Goal: Information Seeking & Learning: Learn about a topic

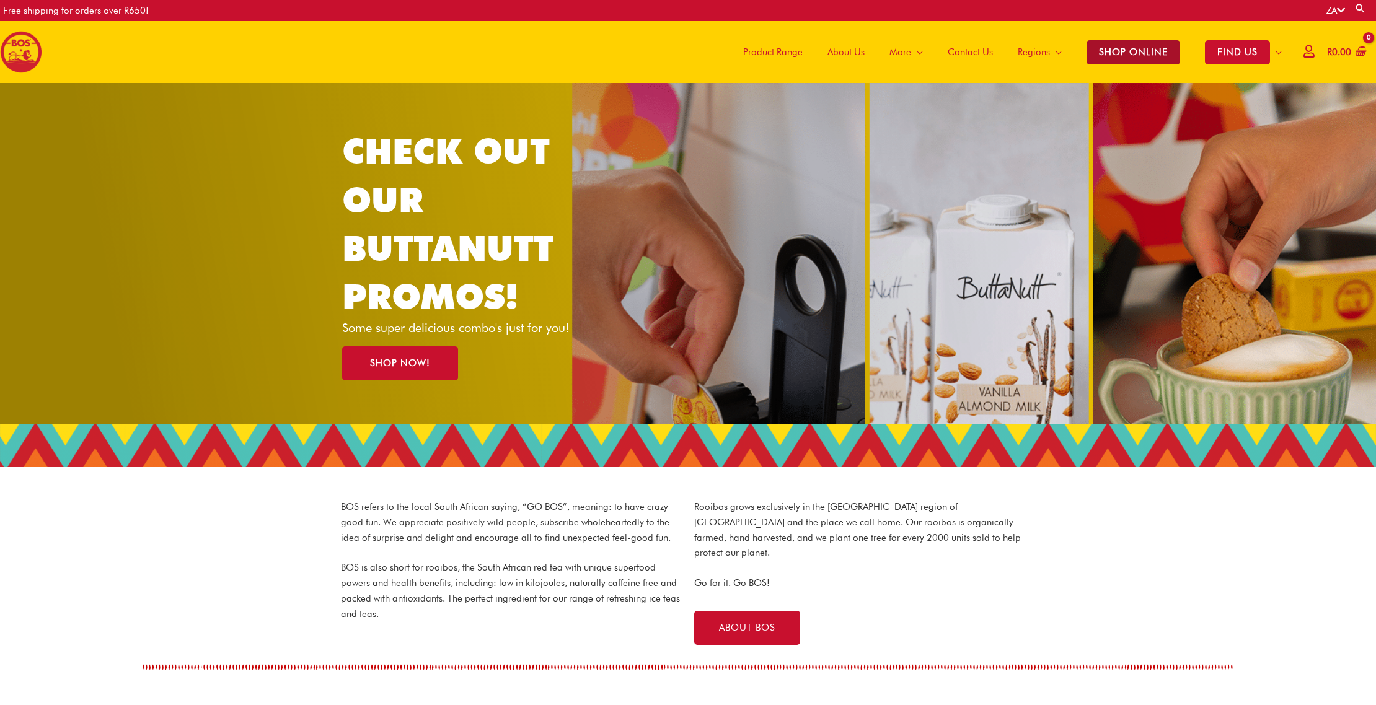
click at [1114, 58] on span "SHOP ONLINE" at bounding box center [1134, 52] width 94 height 24
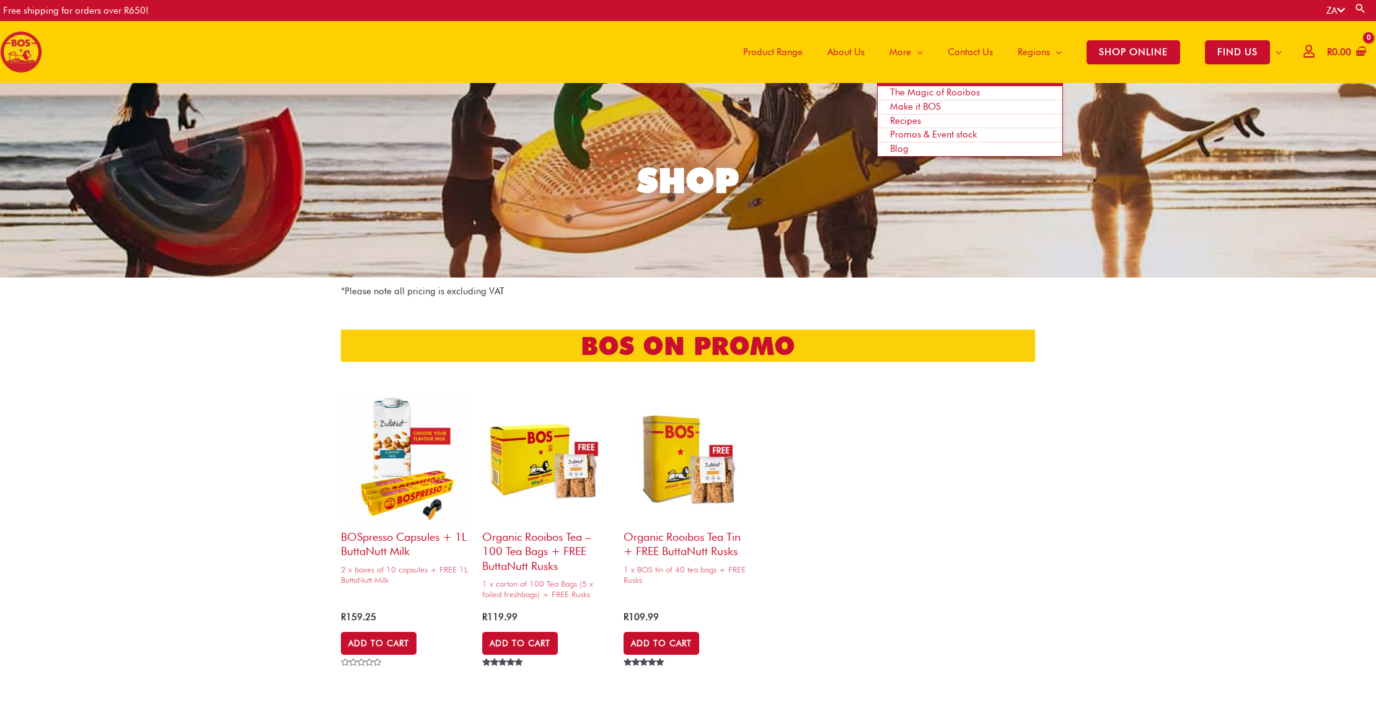
click at [902, 145] on span "Blog" at bounding box center [899, 148] width 19 height 11
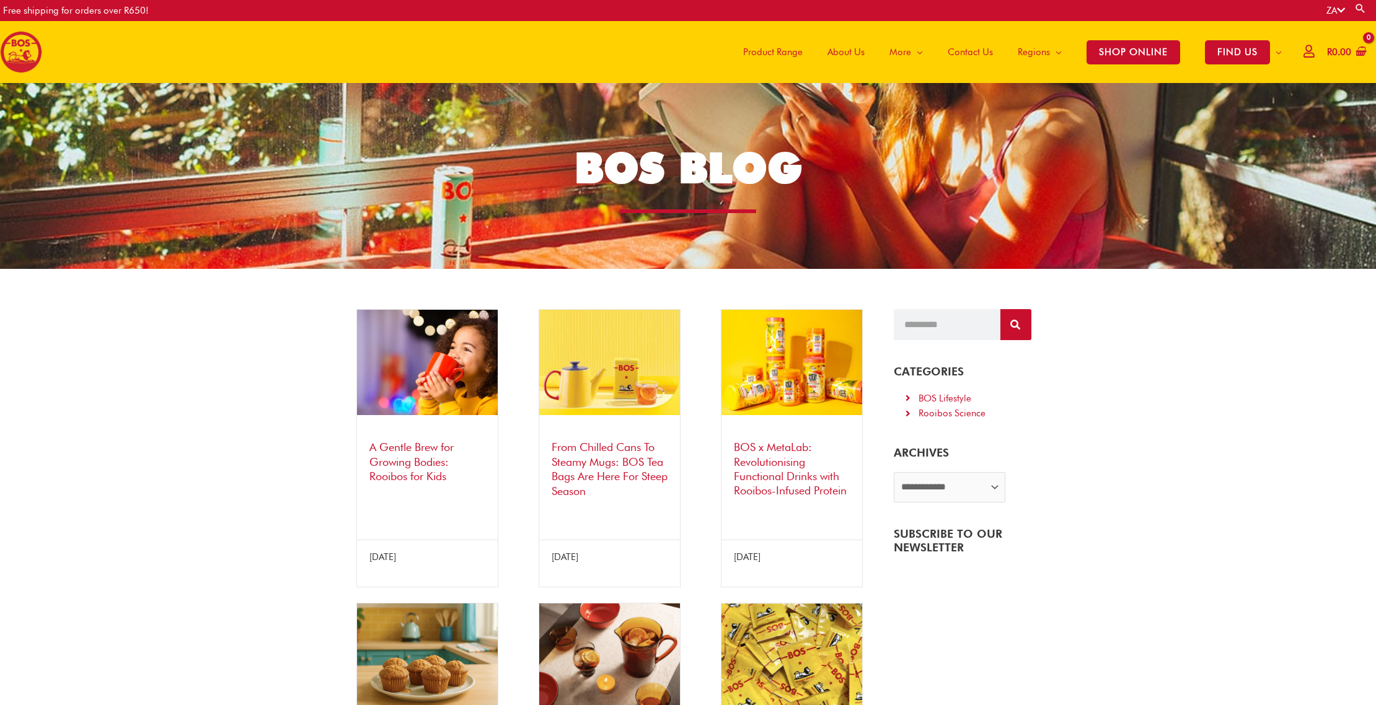
click at [390, 447] on link "A Gentle Brew for Growing Bodies: Rooibos for Kids" at bounding box center [411, 462] width 84 height 42
